Goal: Communication & Community: Answer question/provide support

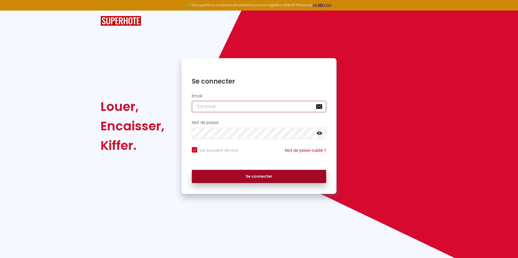
type input "[EMAIL_ADDRESS][DOMAIN_NAME]"
click at [248, 175] on button "Se connecter" at bounding box center [259, 177] width 134 height 14
checkbox input "true"
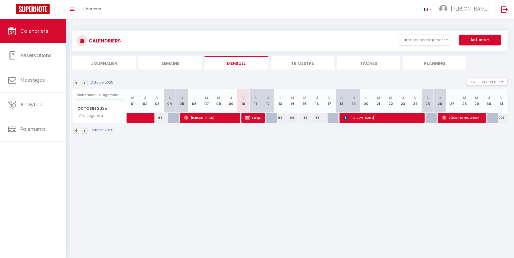
click at [85, 131] on img at bounding box center [85, 131] width 6 height 6
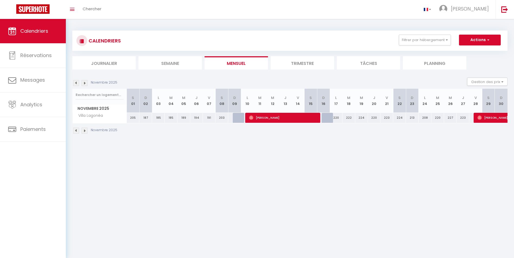
click at [85, 131] on img at bounding box center [85, 131] width 6 height 6
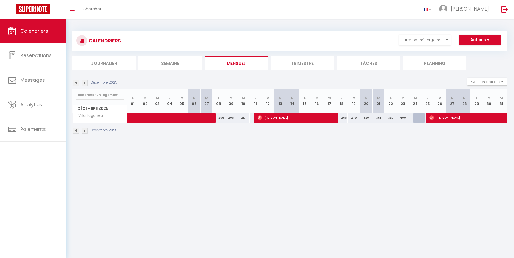
click at [85, 131] on img at bounding box center [85, 131] width 6 height 6
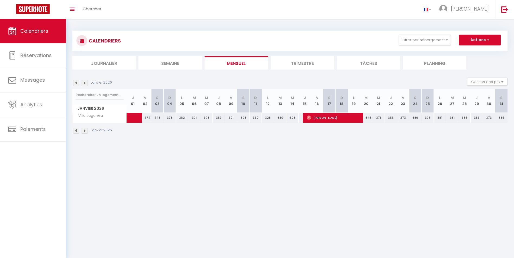
click at [85, 131] on img at bounding box center [85, 131] width 6 height 6
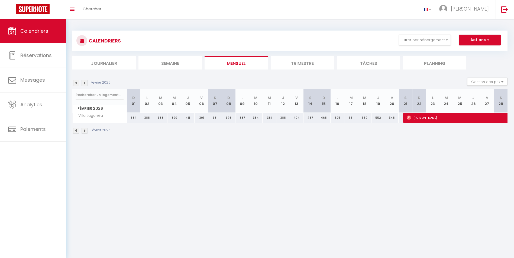
click at [85, 131] on img at bounding box center [85, 131] width 6 height 6
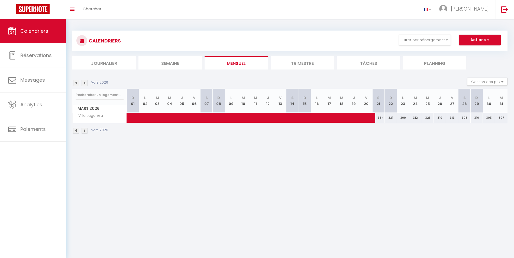
click at [85, 131] on img at bounding box center [85, 131] width 6 height 6
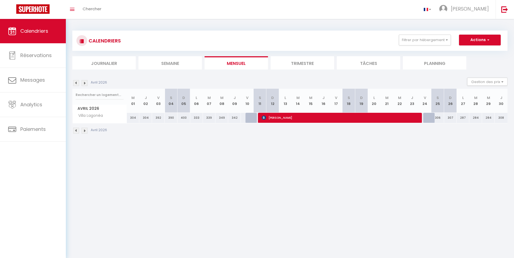
click at [85, 131] on img at bounding box center [85, 131] width 6 height 6
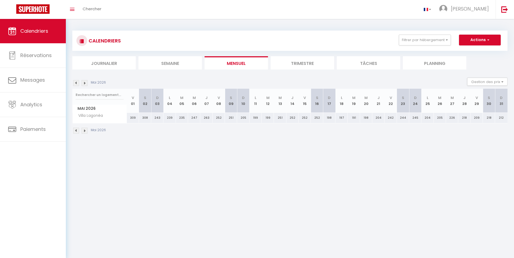
click at [85, 131] on img at bounding box center [85, 131] width 6 height 6
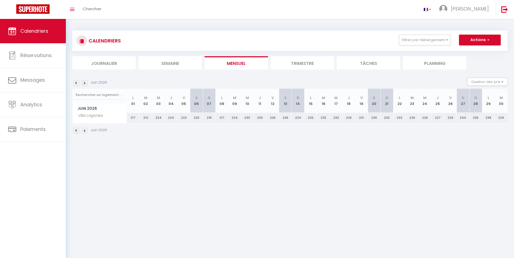
click at [85, 131] on img at bounding box center [85, 131] width 6 height 6
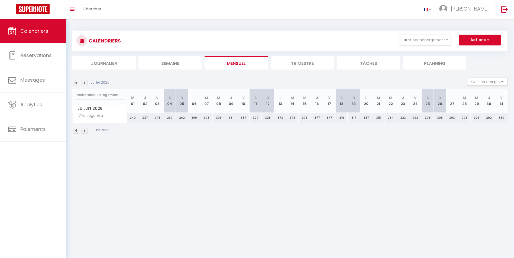
click at [85, 131] on img at bounding box center [85, 131] width 6 height 6
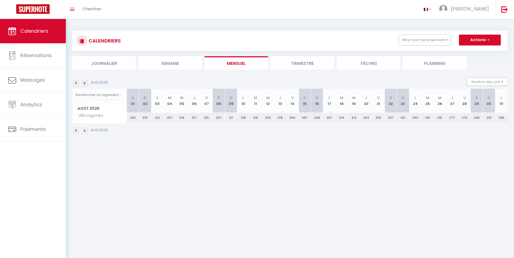
click at [85, 131] on img at bounding box center [85, 131] width 6 height 6
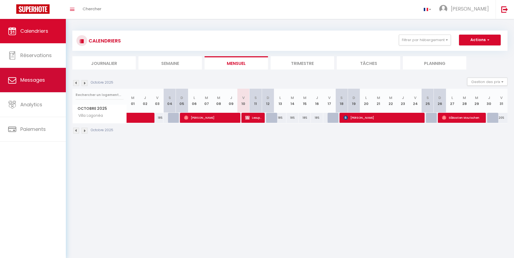
click at [41, 79] on span "Messages" at bounding box center [32, 80] width 25 height 7
select select "message"
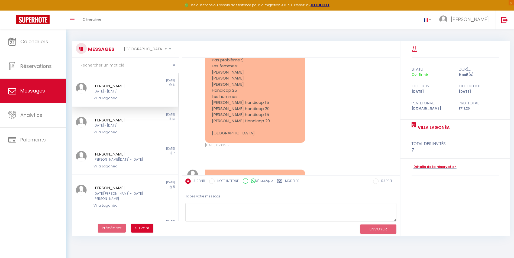
scroll to position [3304, 0]
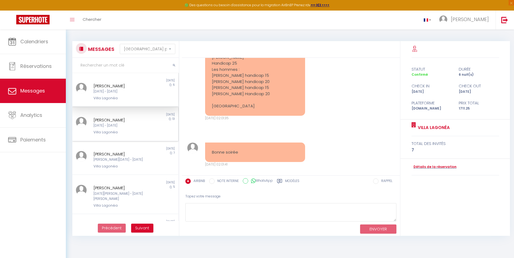
click at [132, 120] on div "[PERSON_NAME]" at bounding box center [120, 120] width 55 height 7
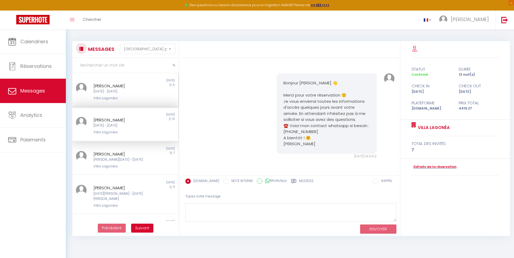
click at [135, 87] on div "[PERSON_NAME]" at bounding box center [120, 86] width 55 height 7
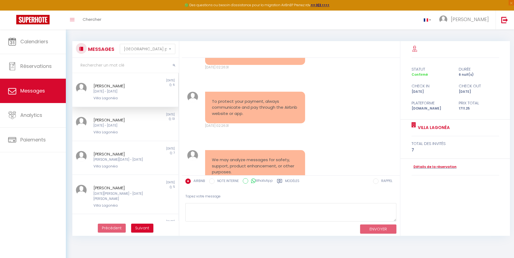
scroll to position [3385, 0]
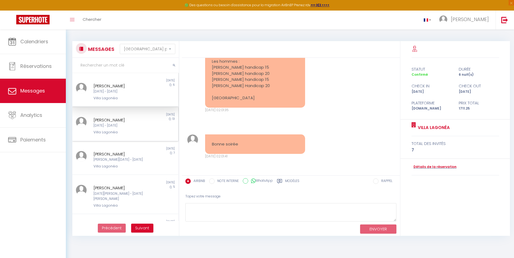
click at [138, 119] on div "[PERSON_NAME]" at bounding box center [120, 120] width 55 height 7
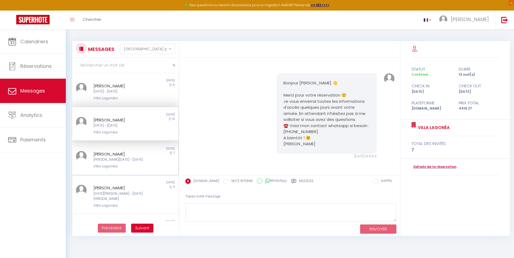
click at [136, 155] on div "[PERSON_NAME]" at bounding box center [120, 154] width 55 height 7
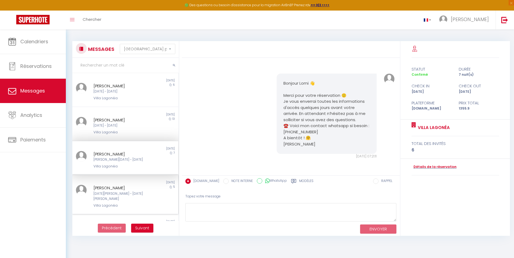
click at [125, 197] on div "[PERSON_NAME] [DATE][PERSON_NAME] - [DATE][PERSON_NAME]" at bounding box center [121, 197] width 62 height 24
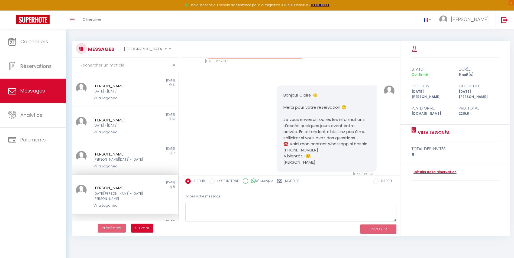
scroll to position [142, 0]
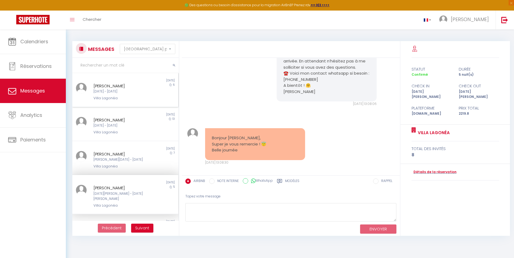
click at [152, 90] on div "6" at bounding box center [165, 92] width 27 height 18
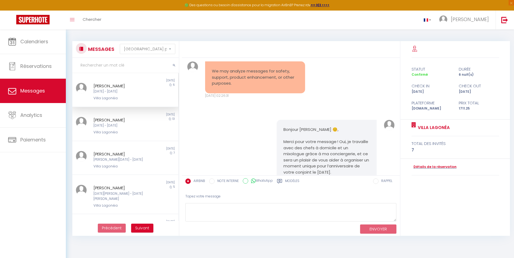
scroll to position [3385, 0]
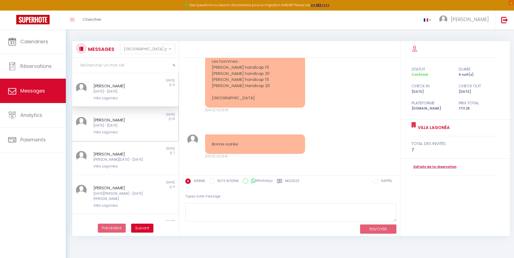
click at [148, 125] on div "[PERSON_NAME] [DATE] - [DATE] [GEOGRAPHIC_DATA]" at bounding box center [121, 126] width 62 height 18
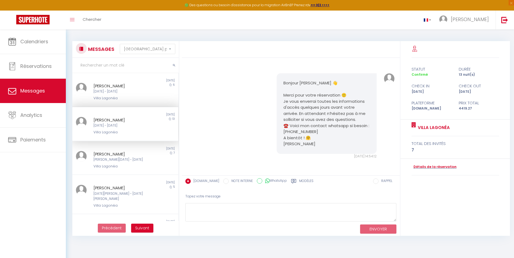
scroll to position [72, 0]
click at [140, 83] on div "[PERSON_NAME]" at bounding box center [120, 86] width 55 height 7
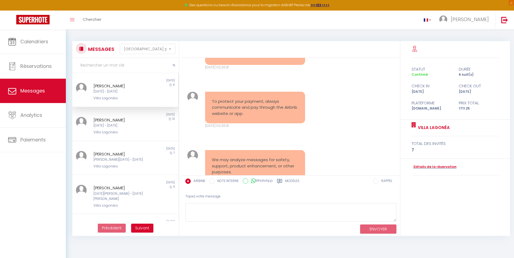
scroll to position [3385, 0]
